Goal: Task Accomplishment & Management: Complete application form

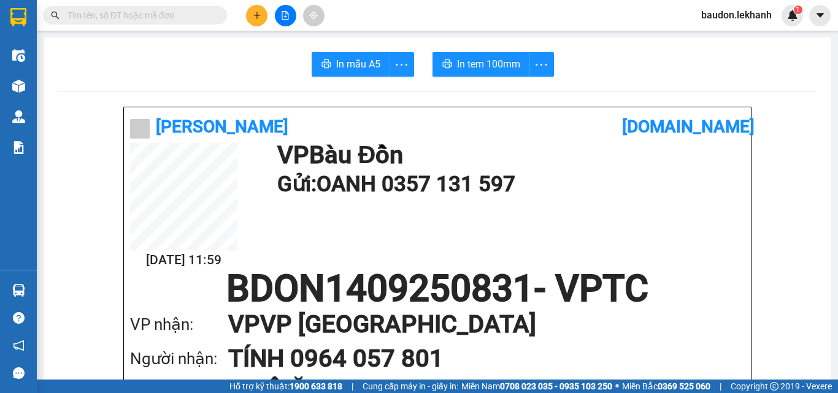
scroll to position [123, 0]
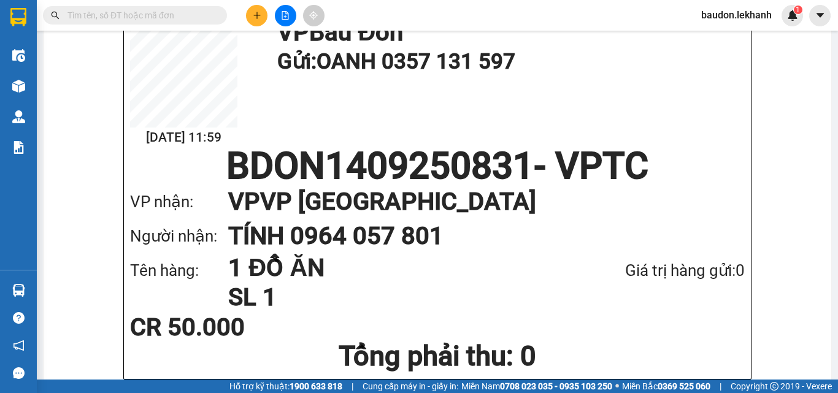
click at [209, 13] on input "text" at bounding box center [139, 15] width 145 height 13
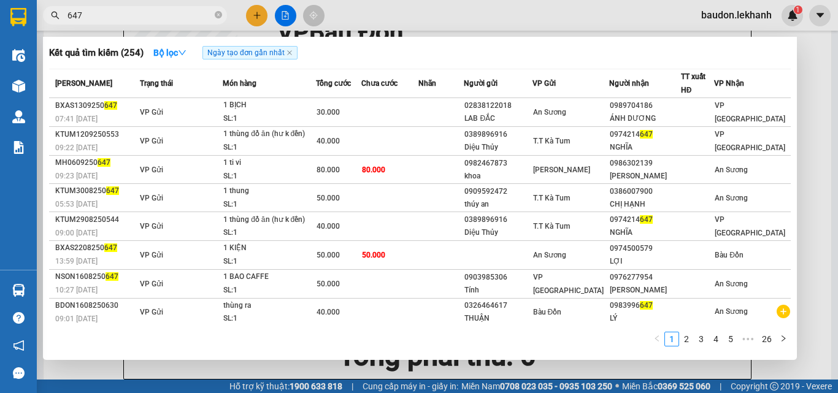
drag, startPoint x: 90, startPoint y: 16, endPoint x: 8, endPoint y: 10, distance: 81.7
click at [10, 15] on section "Kết quả tìm kiếm ( 254 ) Bộ lọc Ngày tạo đơn gần nhất Mã ĐH Trạng thái Món hàng…" at bounding box center [419, 196] width 838 height 393
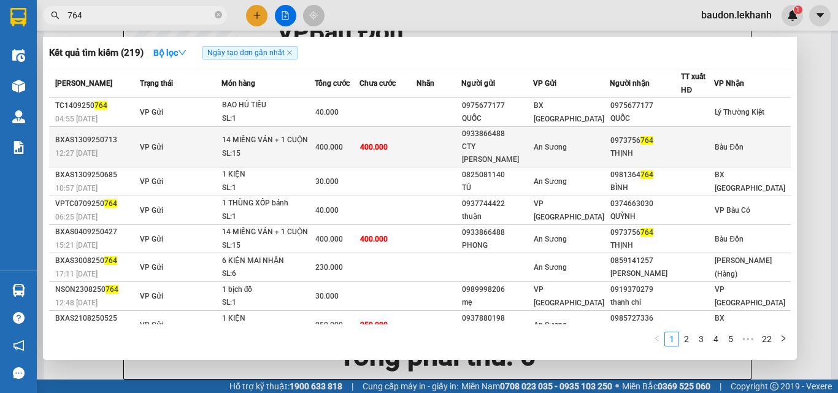
type input "764"
click at [416, 138] on td "400.000" at bounding box center [387, 147] width 56 height 40
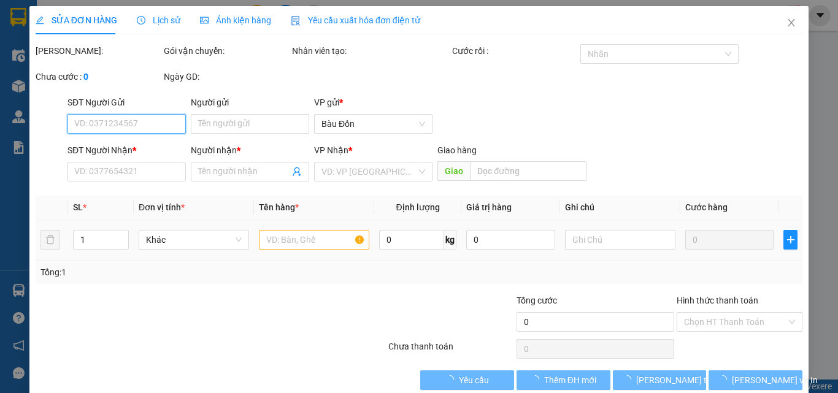
type input "0933866488"
type input "CTY [PERSON_NAME]"
type input "0973756764"
type input "THỊNH"
type input "400.000"
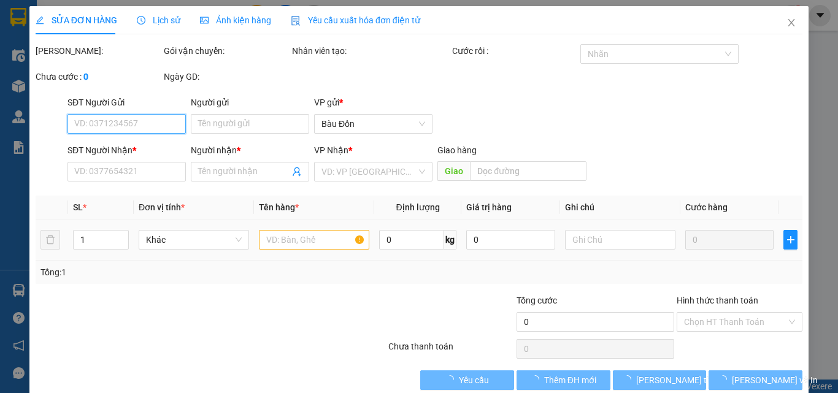
type input "400.000"
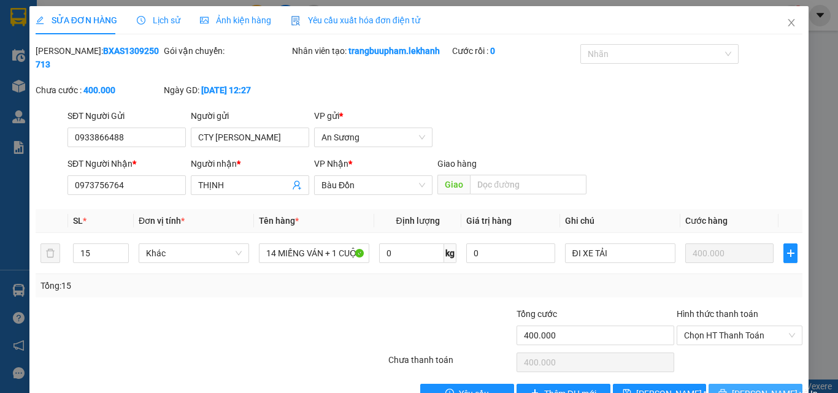
click at [739, 387] on span "[PERSON_NAME] và In" at bounding box center [775, 393] width 86 height 13
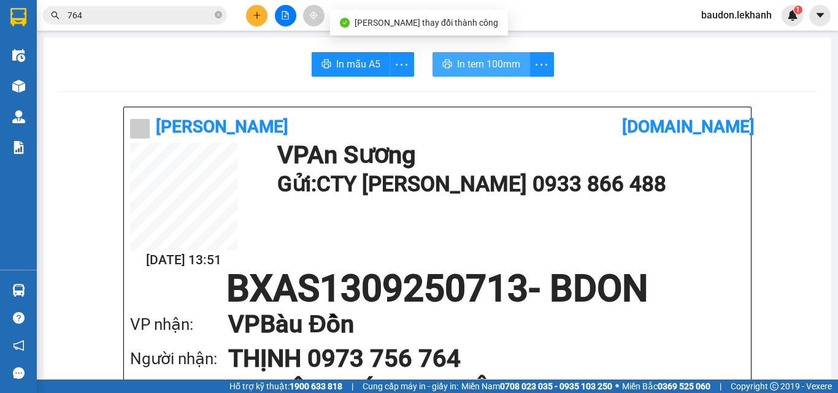
click at [465, 66] on span "In tem 100mm" at bounding box center [488, 63] width 63 height 15
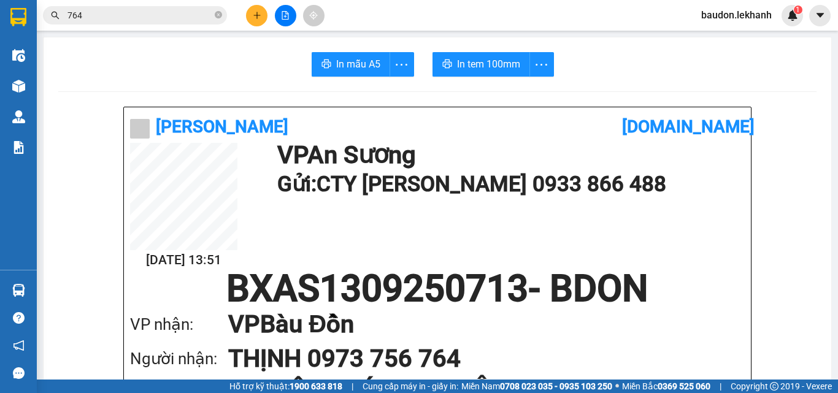
scroll to position [184, 0]
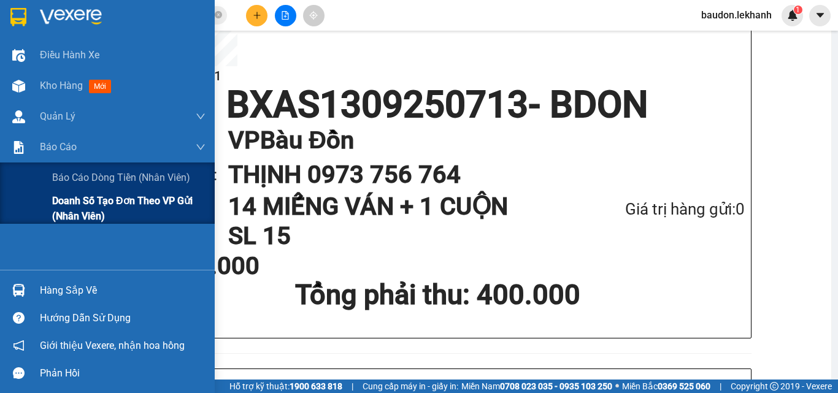
click at [79, 208] on span "Doanh số tạo đơn theo VP gửi (nhân viên)" at bounding box center [128, 208] width 153 height 31
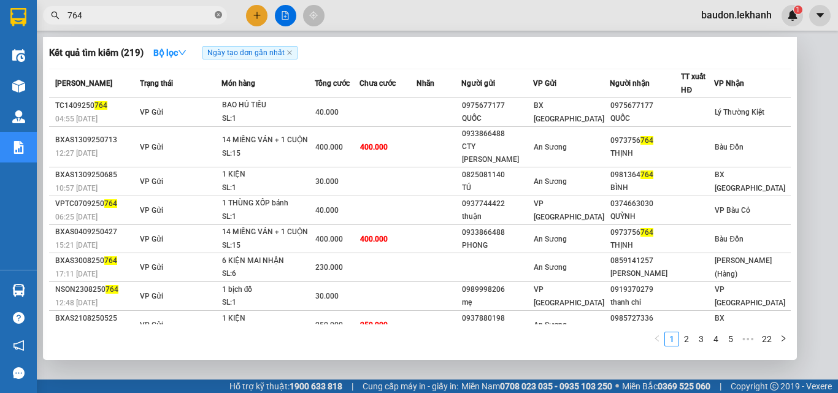
click at [219, 12] on span at bounding box center [218, 16] width 7 height 12
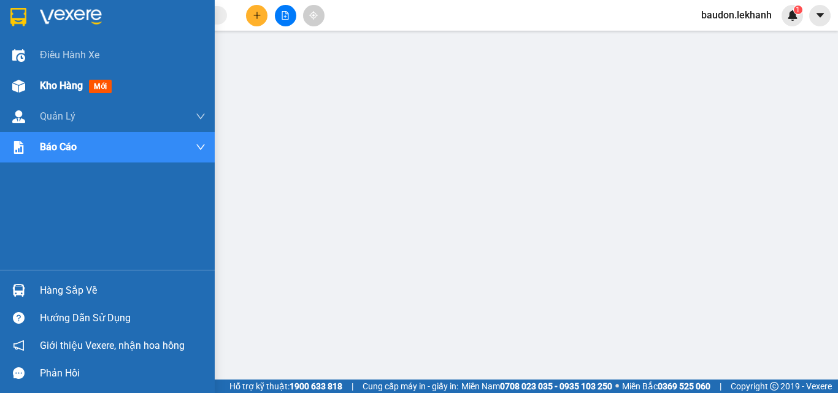
click at [50, 83] on span "Kho hàng" at bounding box center [61, 86] width 43 height 12
